Goal: Information Seeking & Learning: Learn about a topic

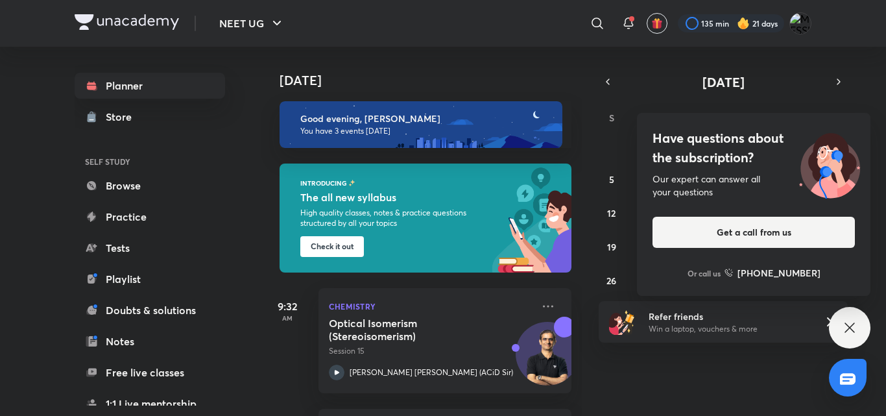
click at [841, 318] on div "Have questions about the subscription? Our expert can answer all your questions…" at bounding box center [850, 328] width 42 height 42
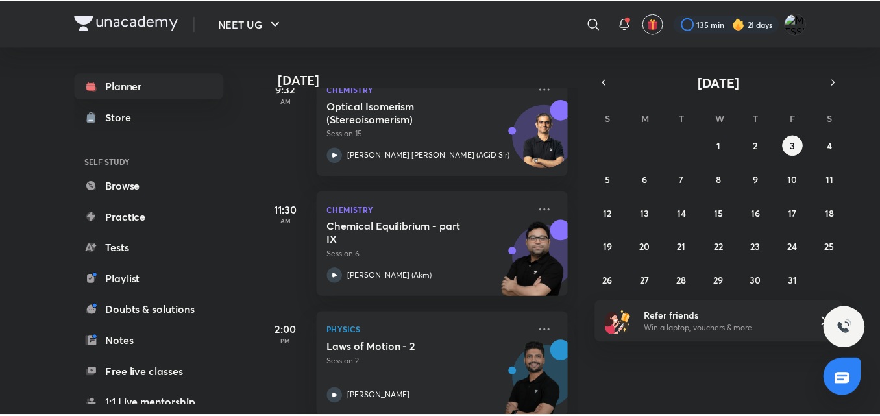
scroll to position [239, 0]
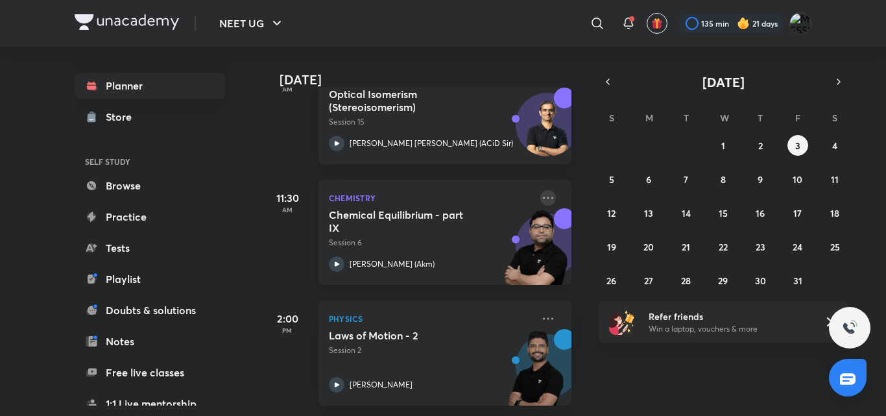
click at [540, 190] on icon at bounding box center [548, 198] width 16 height 16
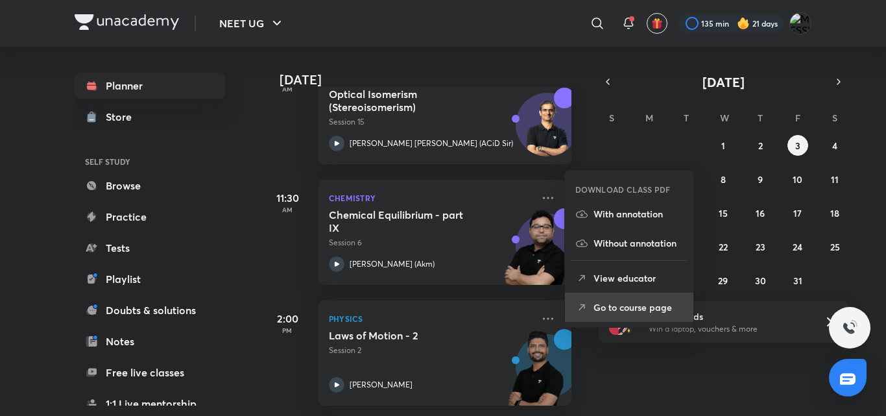
click at [607, 303] on p "Go to course page" at bounding box center [639, 307] width 90 height 14
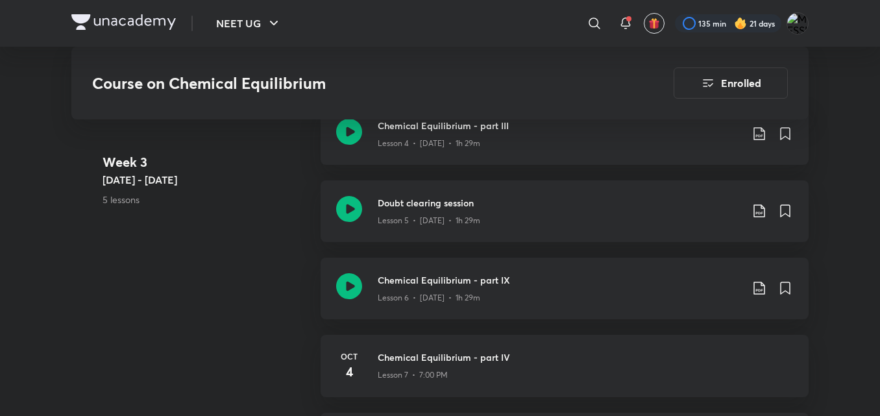
scroll to position [1083, 0]
click at [516, 210] on div "Lesson 5 • [DATE] • 1h 29m" at bounding box center [559, 218] width 363 height 17
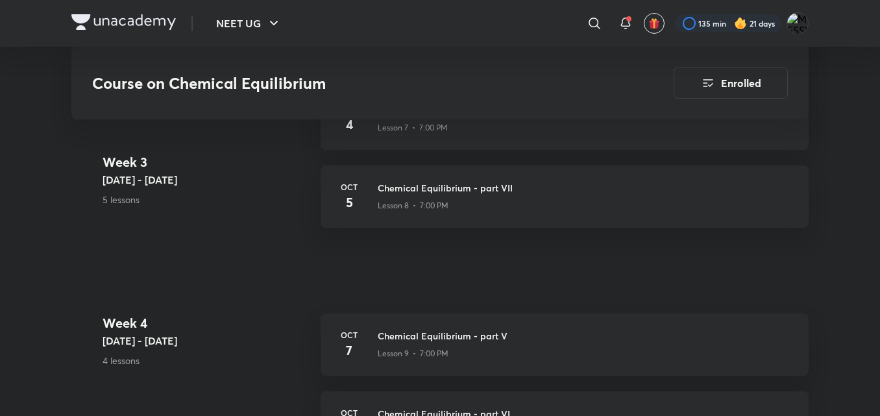
scroll to position [1305, 0]
